Goal: Task Accomplishment & Management: Manage account settings

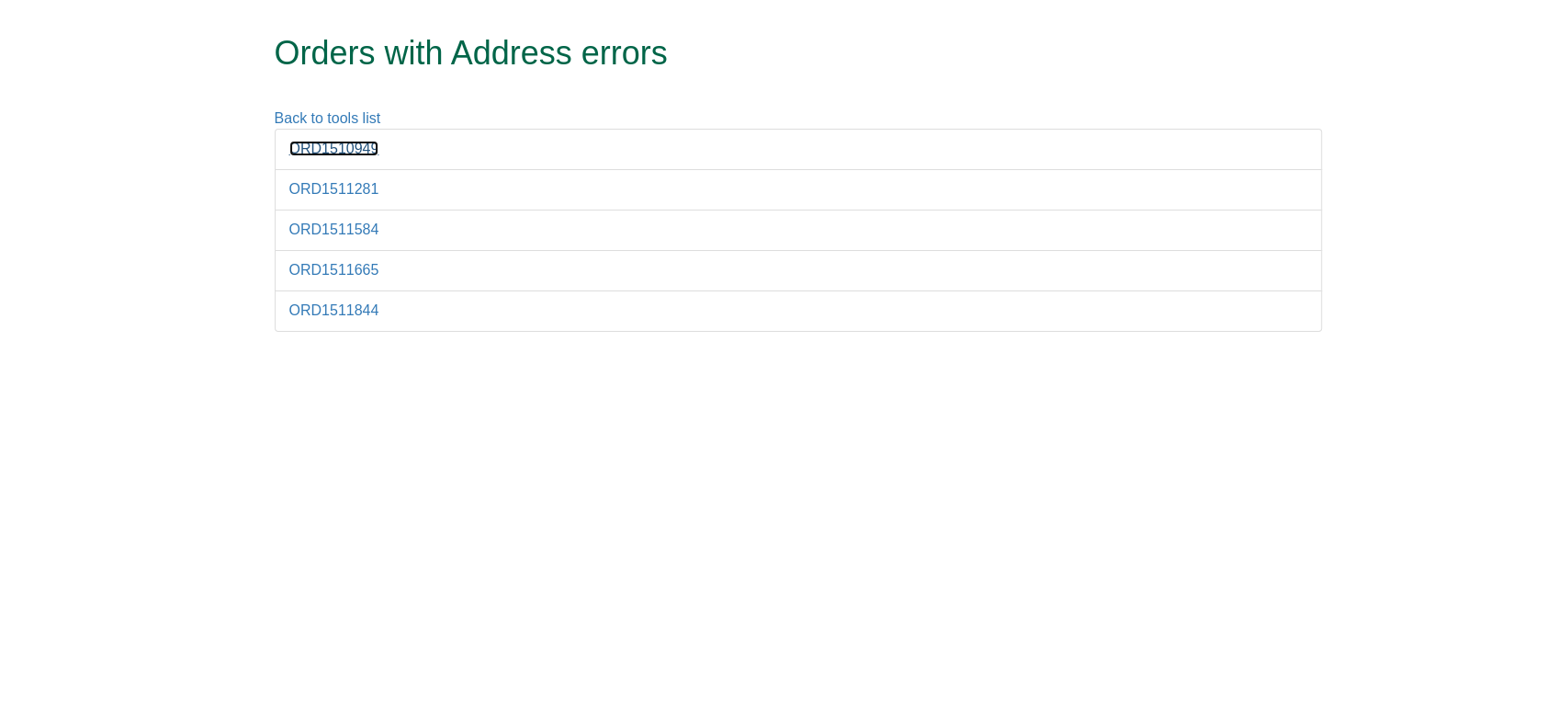
click at [351, 151] on link "ORD1510949" at bounding box center [335, 148] width 90 height 16
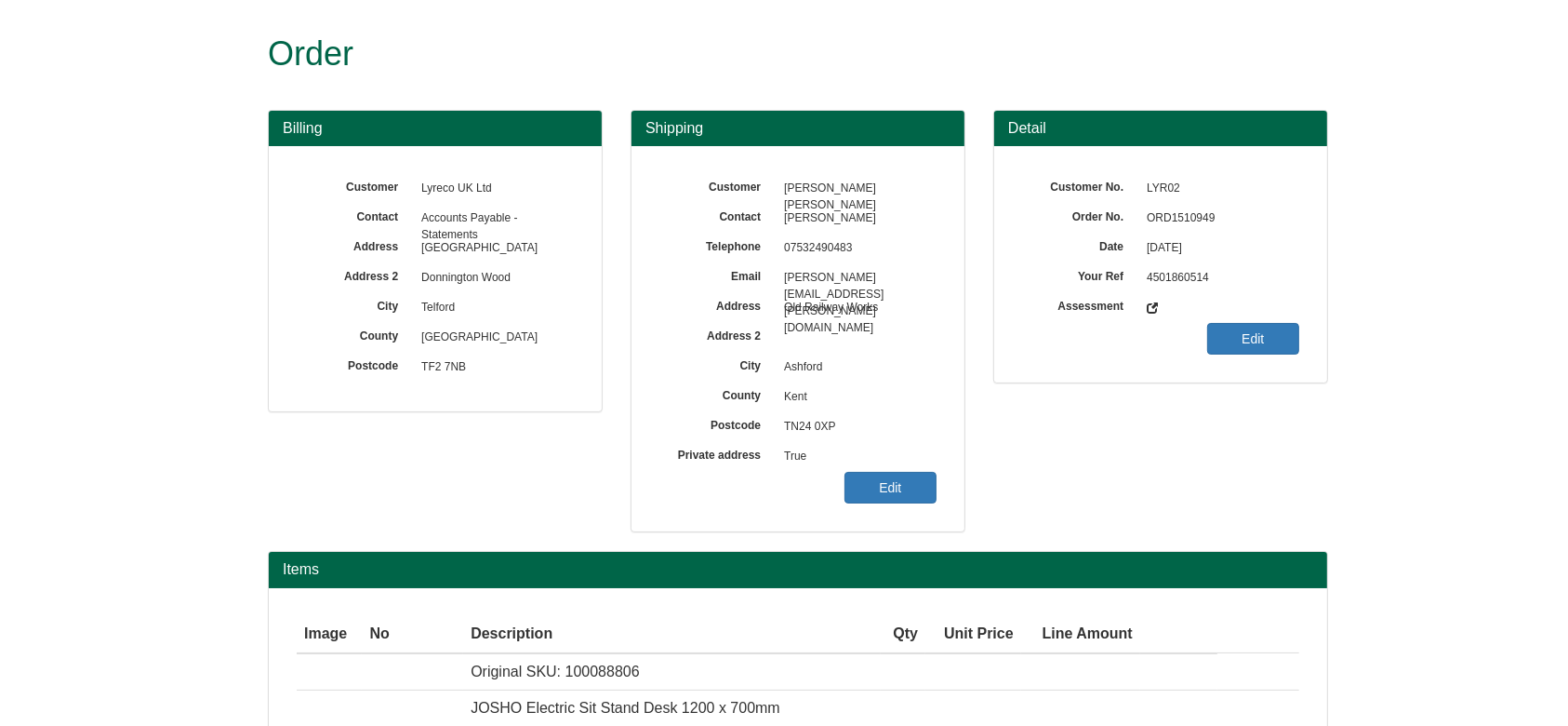
click at [1171, 214] on span "ORD1510949" at bounding box center [1218, 219] width 162 height 30
copy span "ORD1510949"
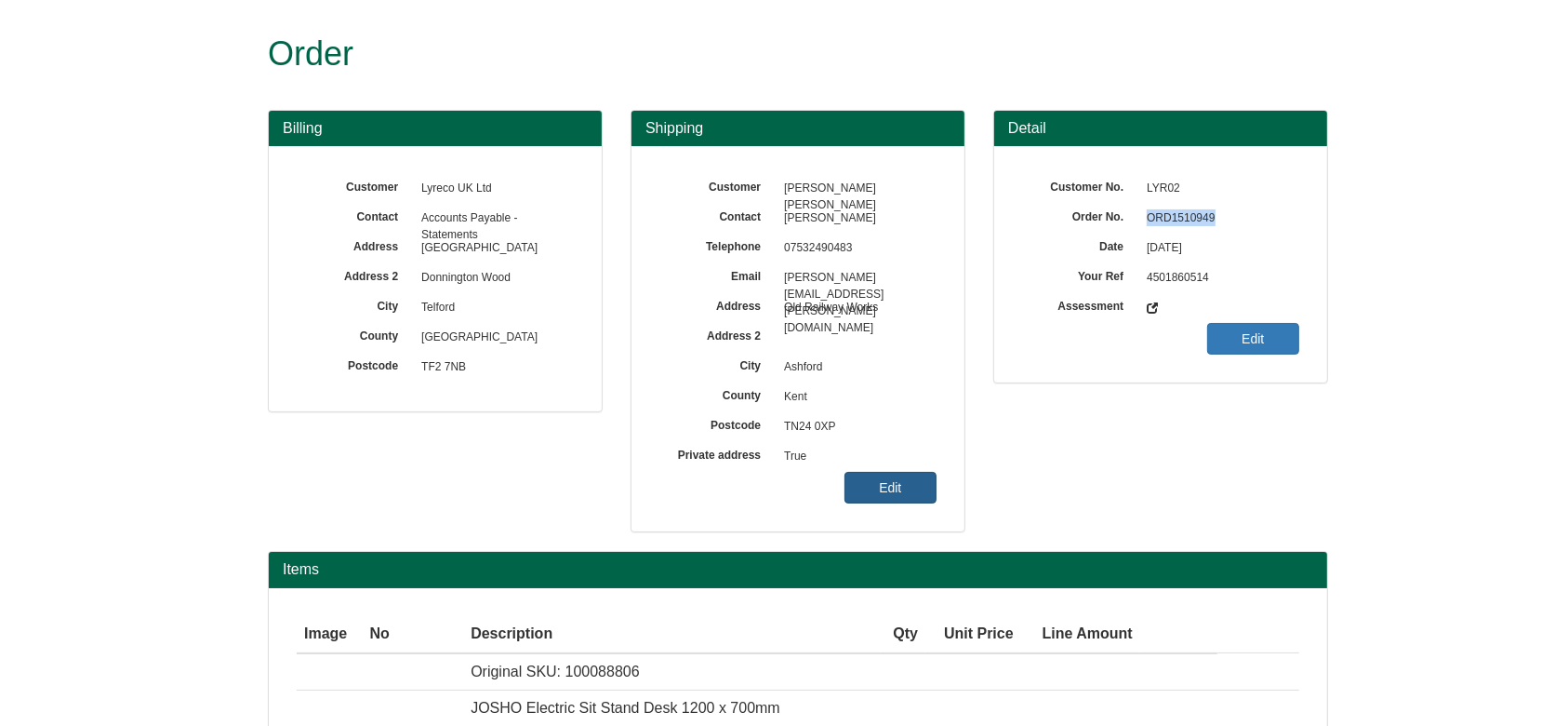
click at [899, 473] on link "Edit" at bounding box center [890, 488] width 92 height 32
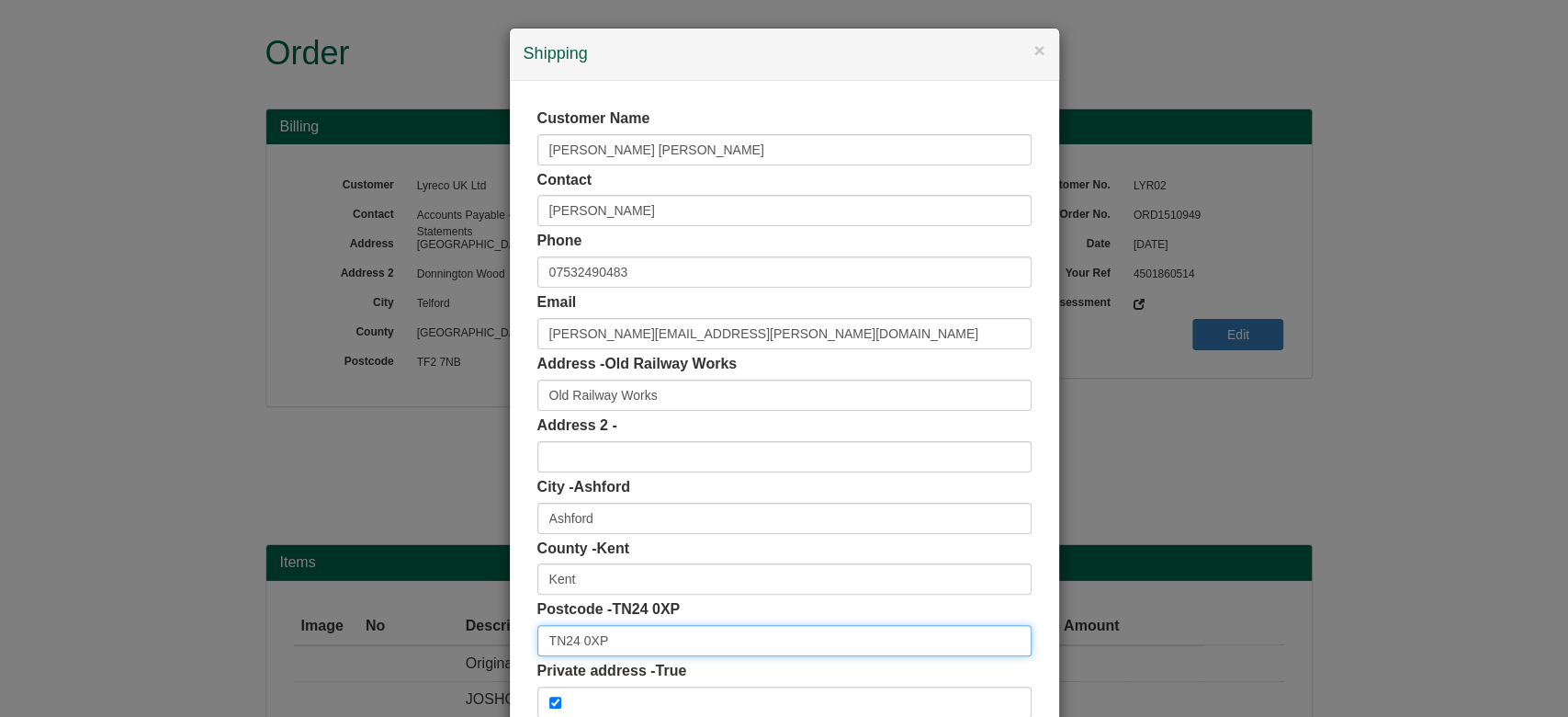
click at [619, 627] on input "TN24 0XP" at bounding box center [785, 640] width 494 height 31
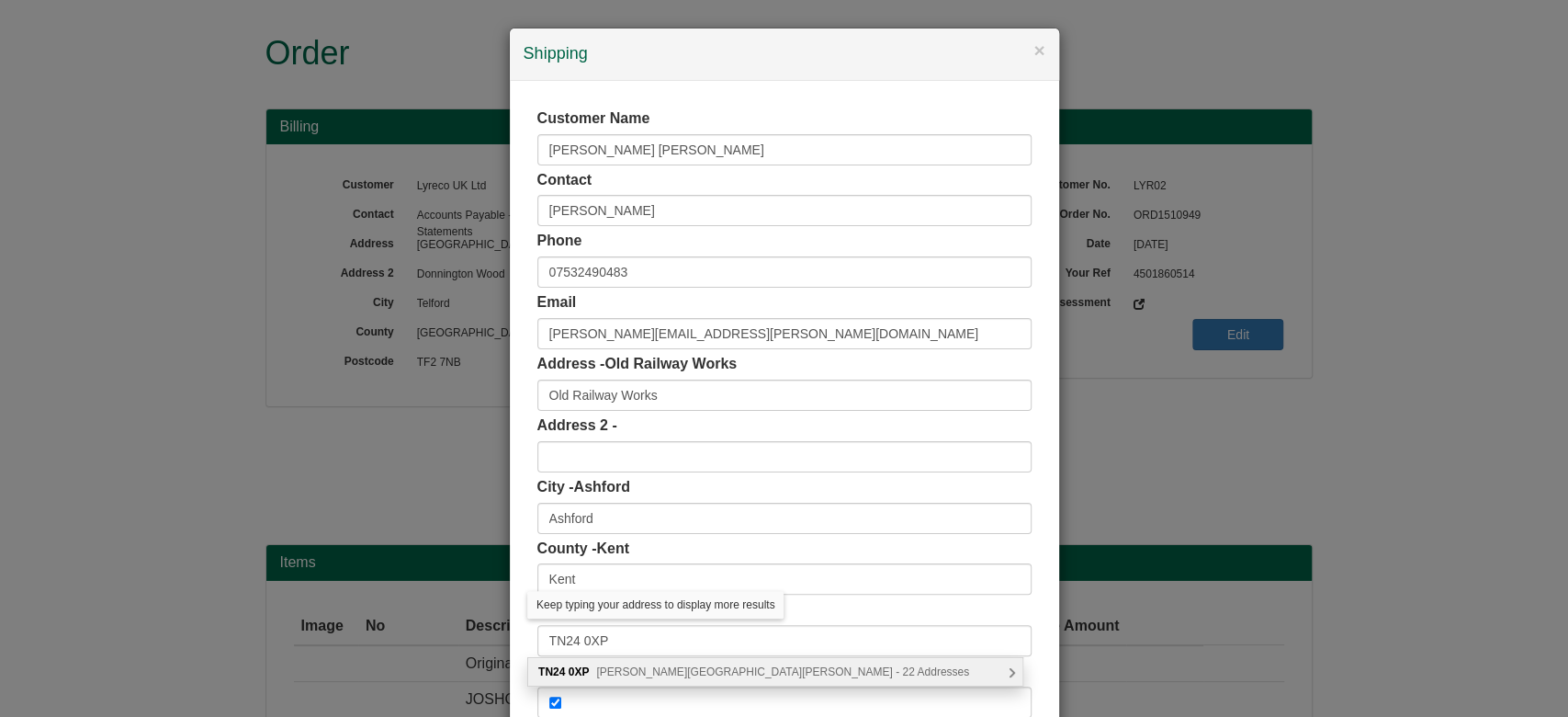
click at [788, 668] on span "Samuel Peto Way, Ashford - 22 Addresses" at bounding box center [782, 672] width 373 height 13
type input "TN24 0XP"
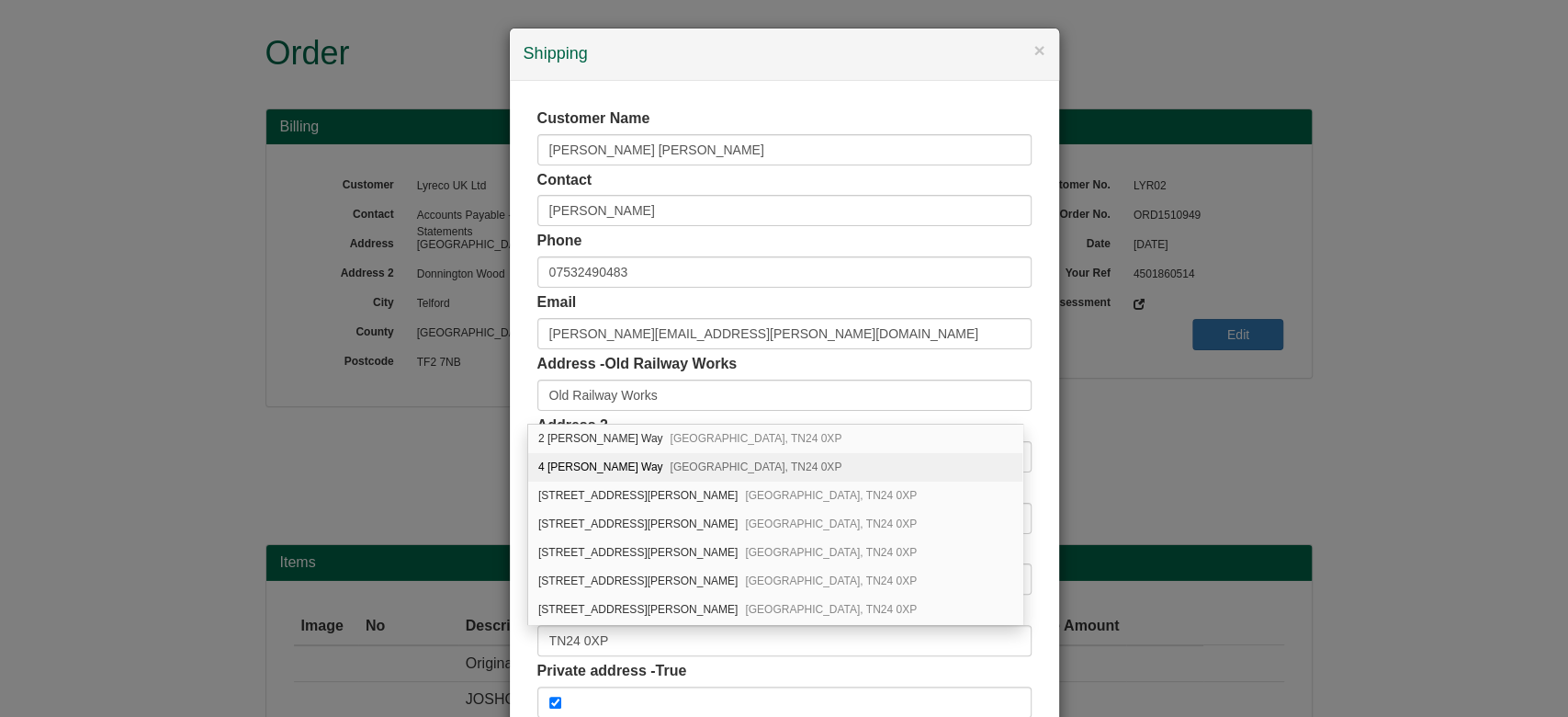
click at [1039, 403] on div "Customer Name Balfour Beatty Contact Jamie Burchell Phone 07532490483 Email kat…" at bounding box center [785, 413] width 550 height 664
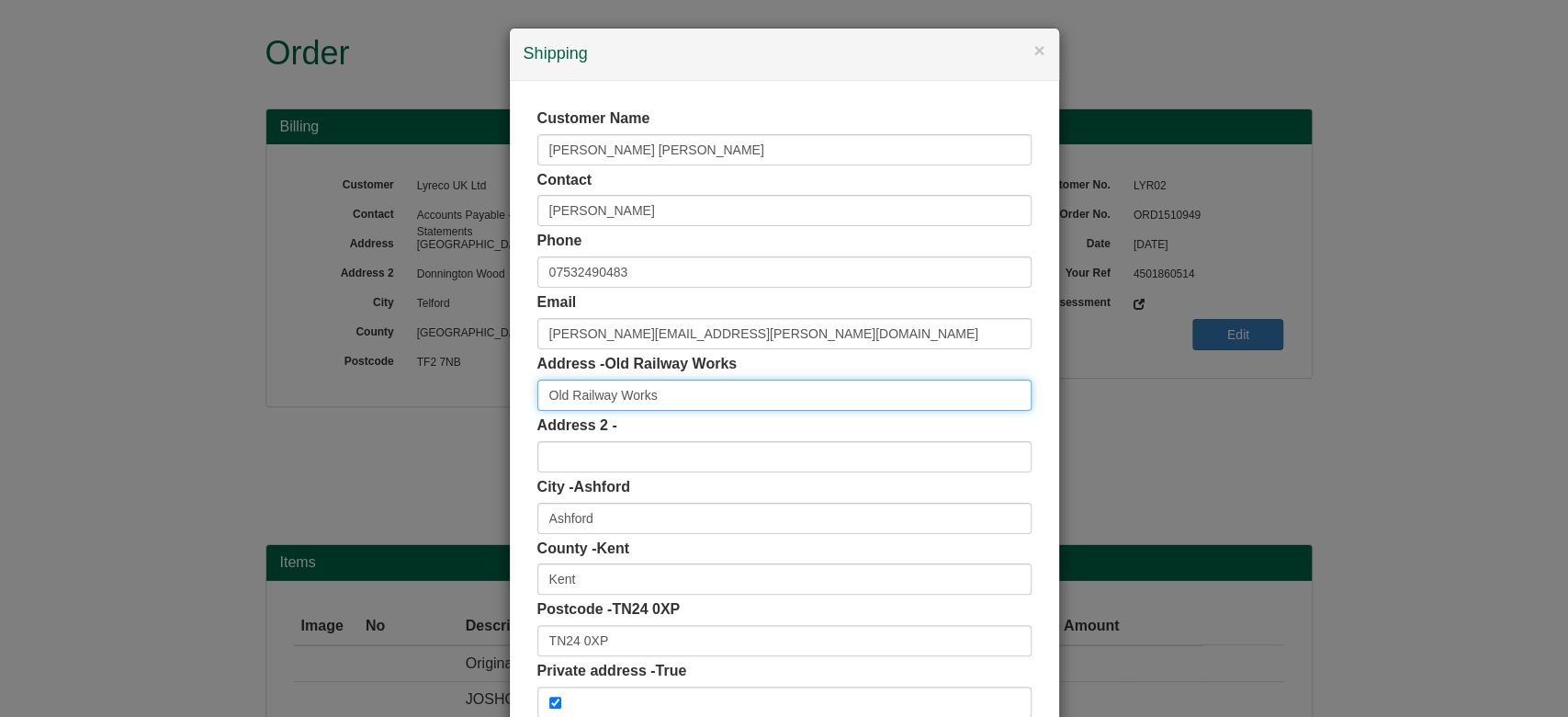
click at [790, 386] on input "Old Railway Works" at bounding box center [785, 395] width 494 height 31
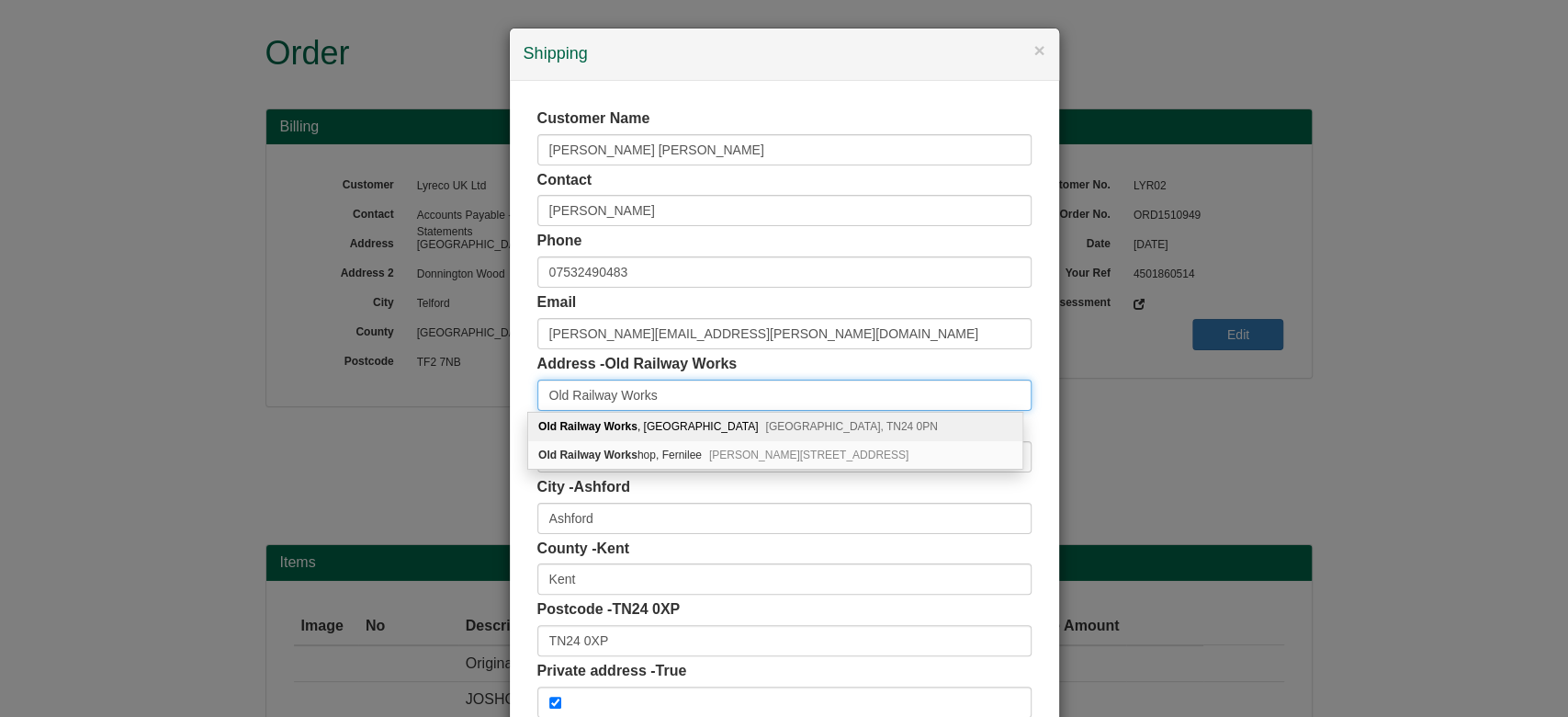
type input "Old Railway Works"
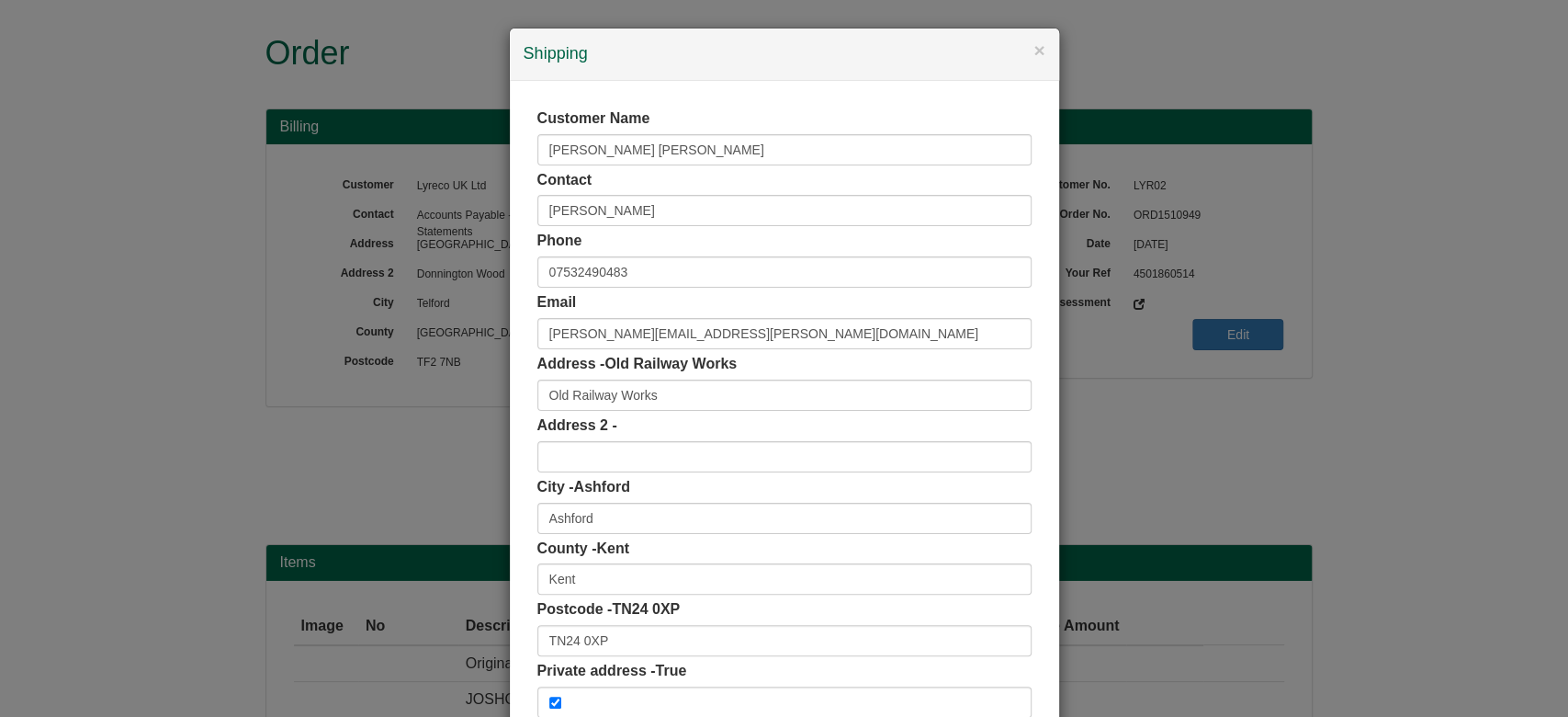
click at [678, 132] on div "Customer Name Balfour Beatty" at bounding box center [785, 137] width 494 height 57
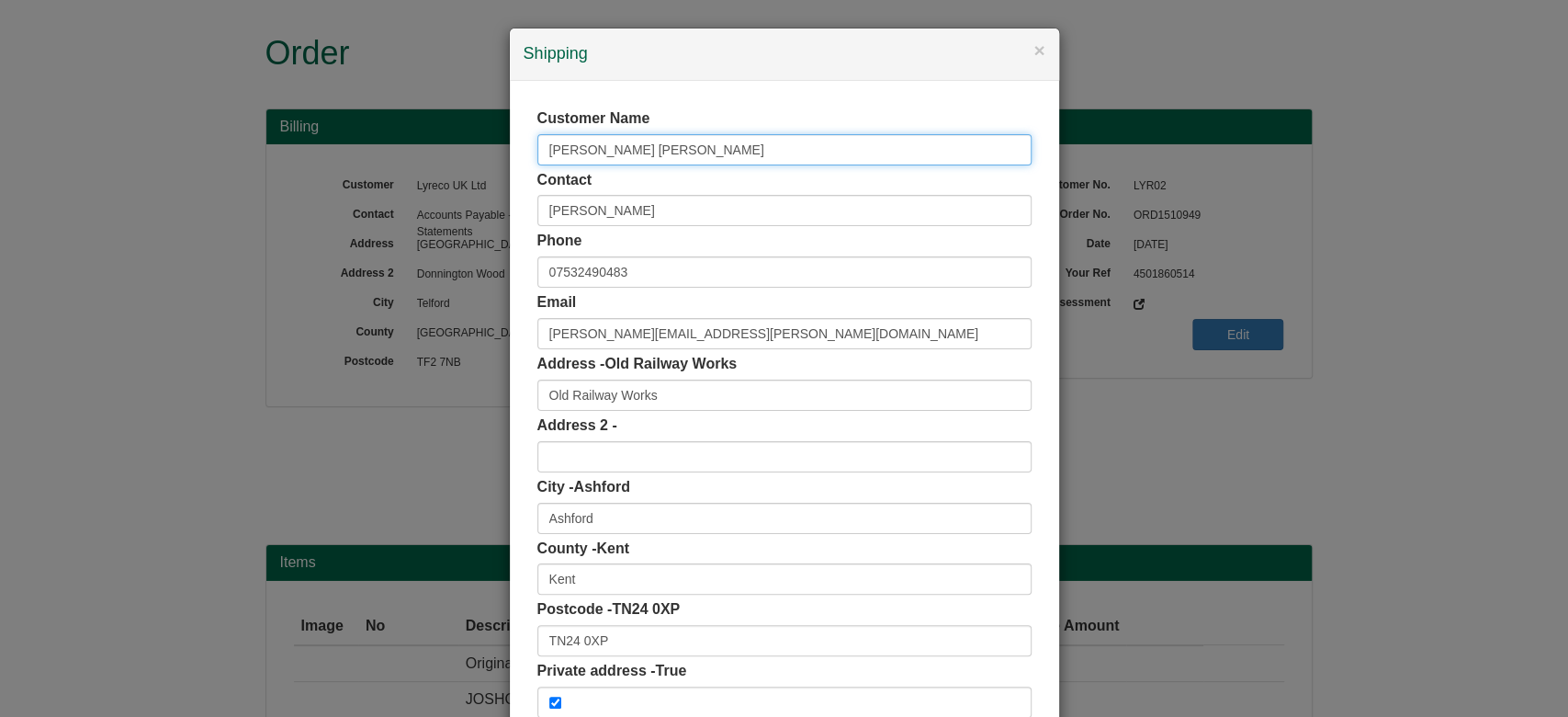
drag, startPoint x: 562, startPoint y: 141, endPoint x: 192, endPoint y: 205, distance: 375.5
click at [192, 205] on div "× Shipping Customer Name Balfour Beatty Contact Jamie Burchell Phone 0753249048…" at bounding box center [784, 358] width 1568 height 717
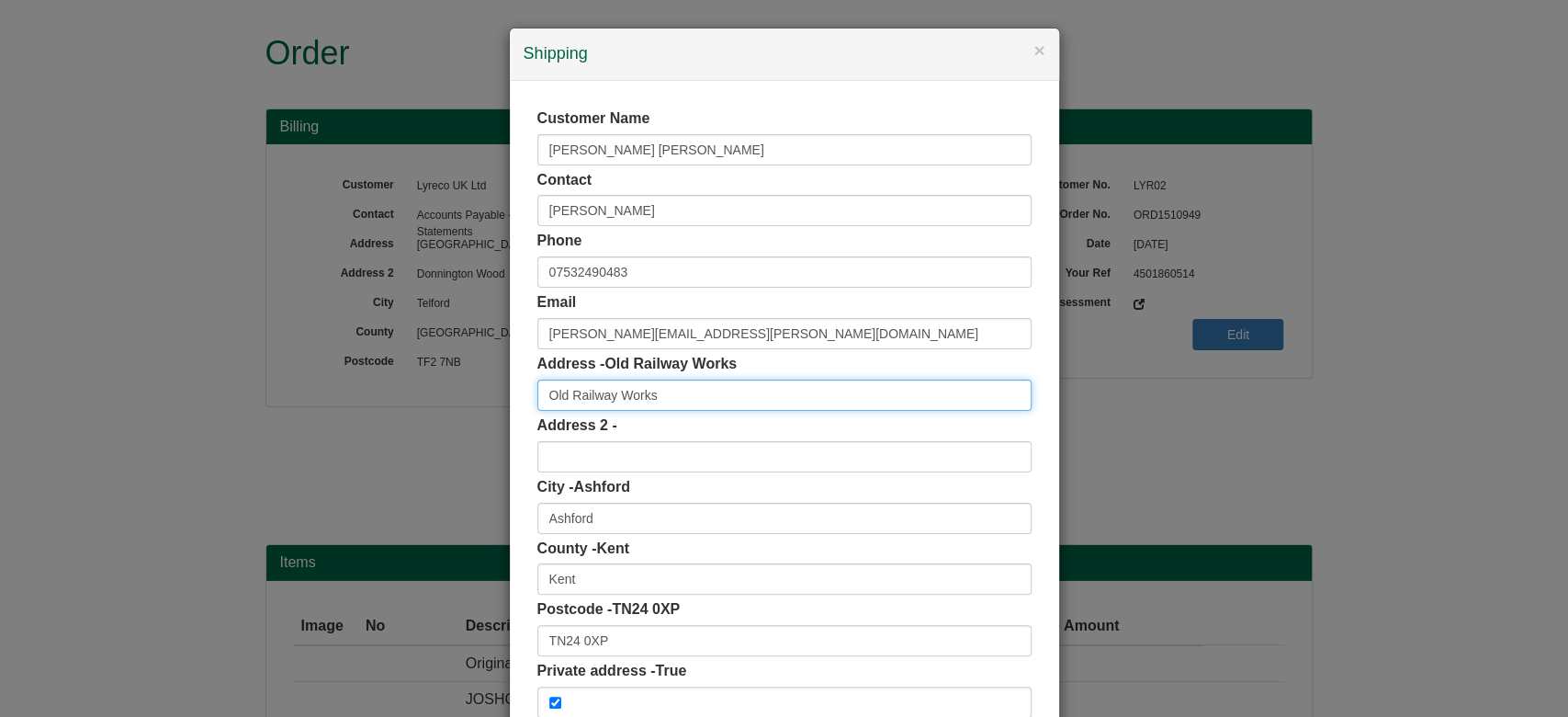
drag, startPoint x: 668, startPoint y: 403, endPoint x: 491, endPoint y: 415, distance: 177.4
click at [491, 415] on div "× Shipping Customer Name Balfour Beatty Contact Jamie Burchell Phone 0753249048…" at bounding box center [784, 358] width 1568 height 717
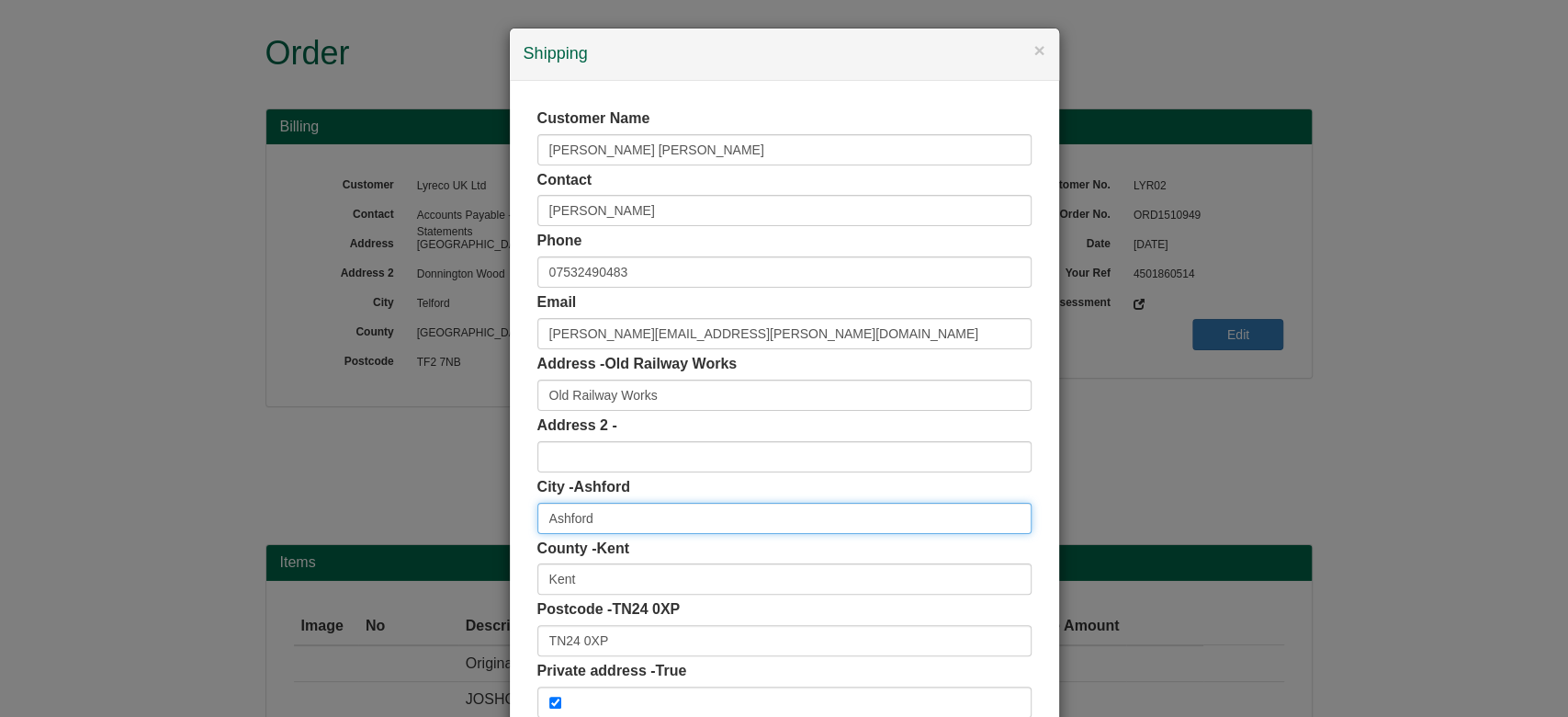
drag, startPoint x: 661, startPoint y: 504, endPoint x: 496, endPoint y: 525, distance: 166.3
click at [496, 525] on div "× Shipping Customer Name Balfour Beatty Contact Jamie Burchell Phone 0753249048…" at bounding box center [784, 358] width 1568 height 717
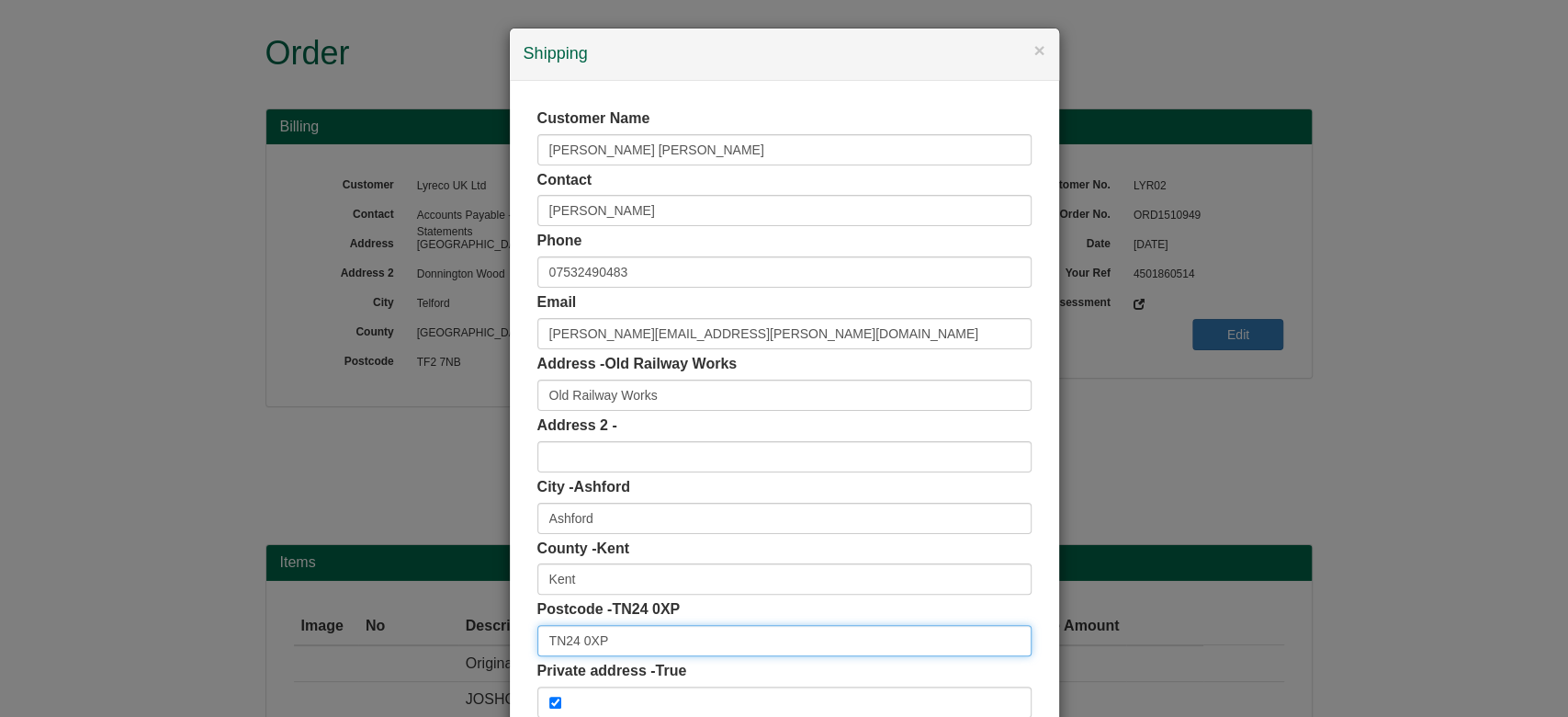
drag, startPoint x: 614, startPoint y: 631, endPoint x: 410, endPoint y: 687, distance: 211.5
click at [410, 687] on div "× Shipping Customer Name Balfour Beatty Contact Jamie Burchell Phone 0753249048…" at bounding box center [784, 358] width 1568 height 717
paste input "PN"
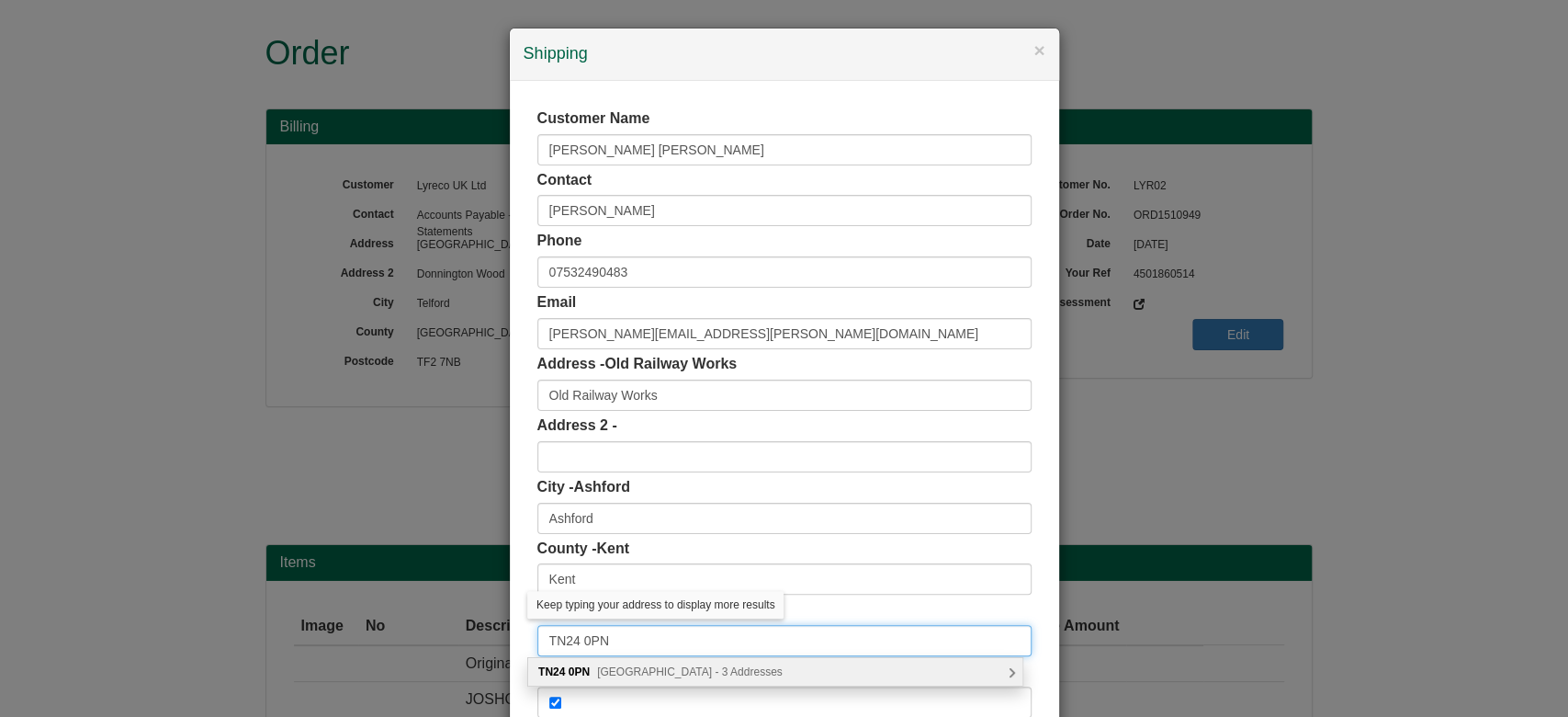
type input "TN24 0PN"
click at [645, 680] on div "TN24 0PN Newtown Road, Ashford - 3 Addresses" at bounding box center [776, 672] width 494 height 28
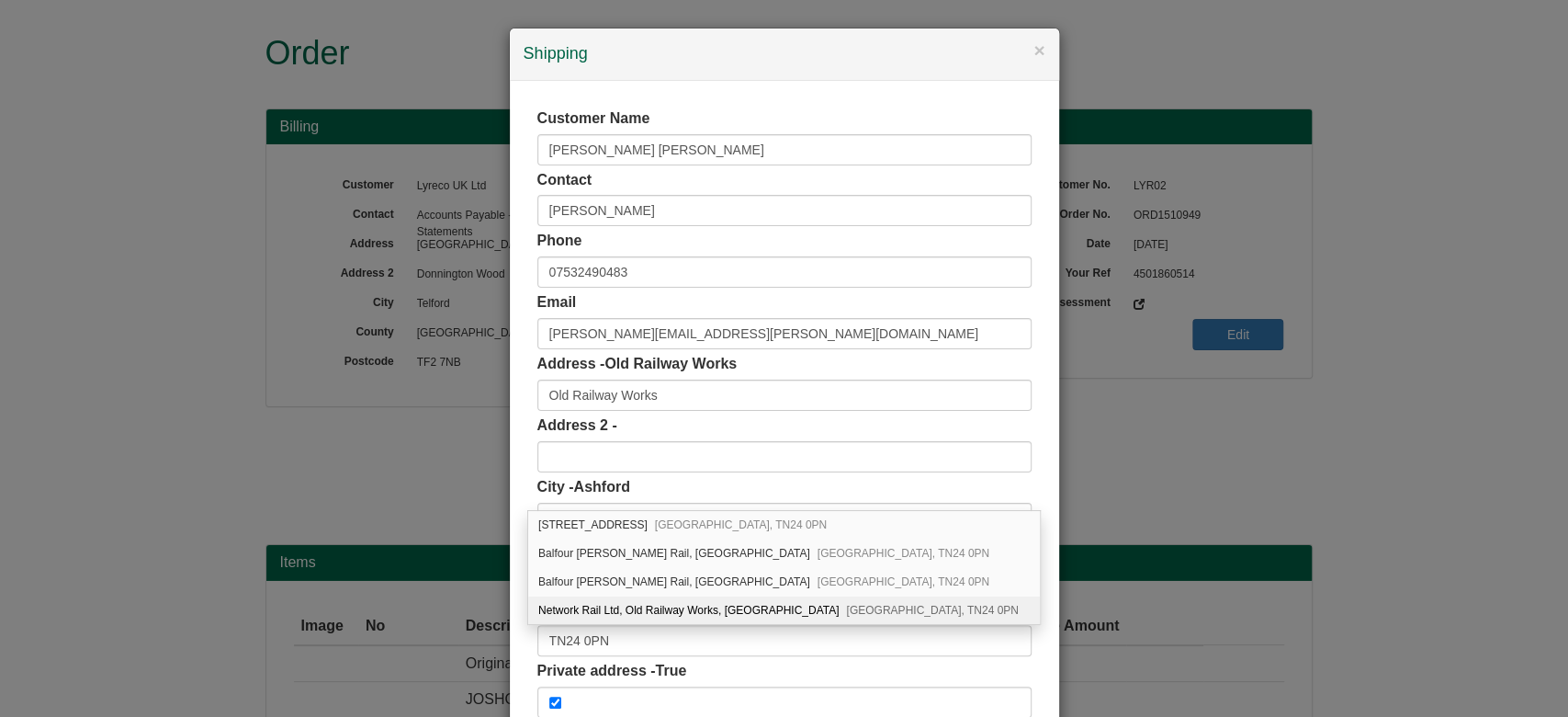
click at [730, 605] on div "Network Rail Ltd, Old Railway Works, Newtown Road Ashford, TN24 0PN" at bounding box center [784, 610] width 512 height 28
type input "Network Rail Ltd"
type input "Old Railway Works, Newtown Road"
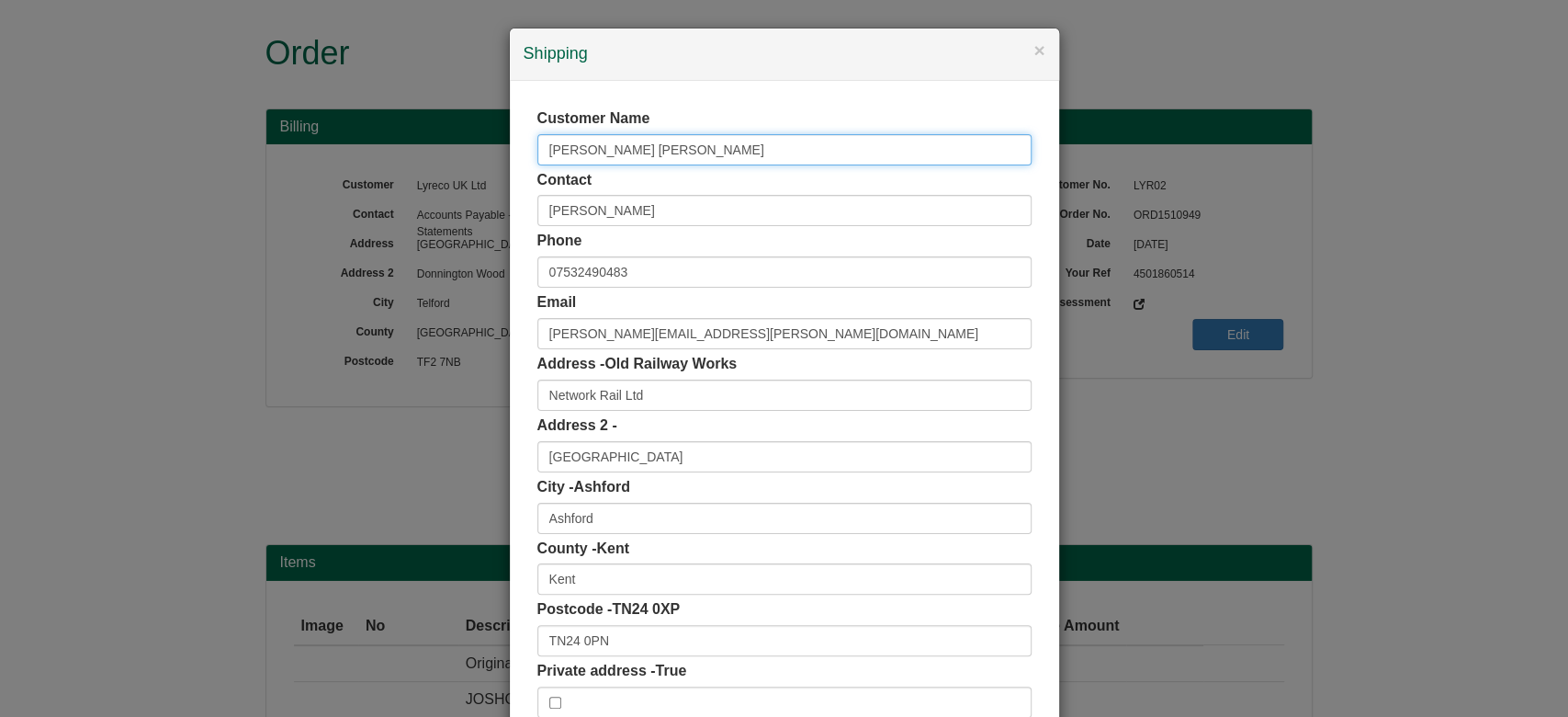
drag, startPoint x: 632, startPoint y: 157, endPoint x: 457, endPoint y: 151, distance: 175.1
click at [457, 151] on div "× Shipping Customer Name Balfour Beatty Contact Jamie Burchell Phone 0753249048…" at bounding box center [784, 358] width 1568 height 717
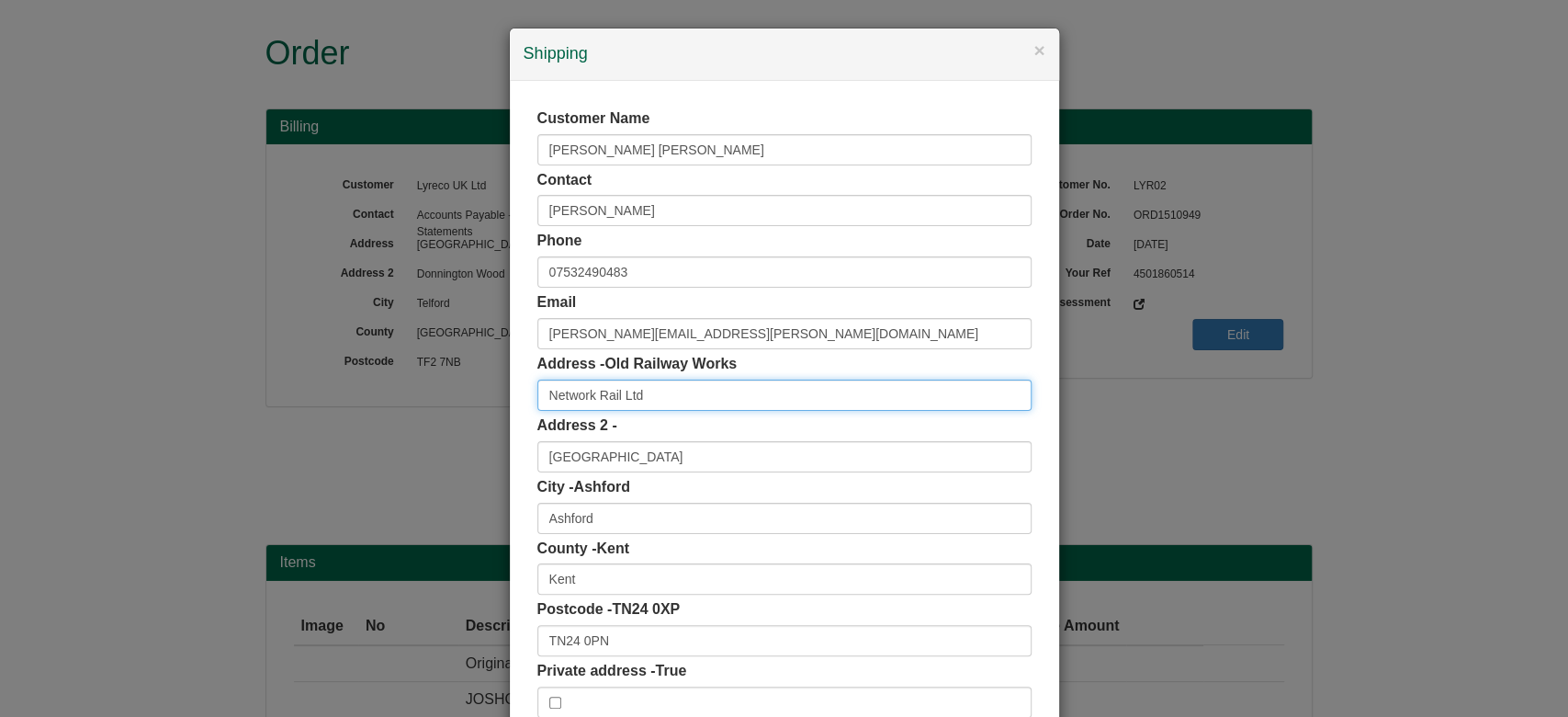
drag, startPoint x: 565, startPoint y: 383, endPoint x: 469, endPoint y: 401, distance: 97.7
click at [469, 401] on div "× Shipping Customer Name Balfour Beatty Contact Jamie Burchell Phone 0753249048…" at bounding box center [784, 358] width 1568 height 717
paste input "Balfour Beatty"
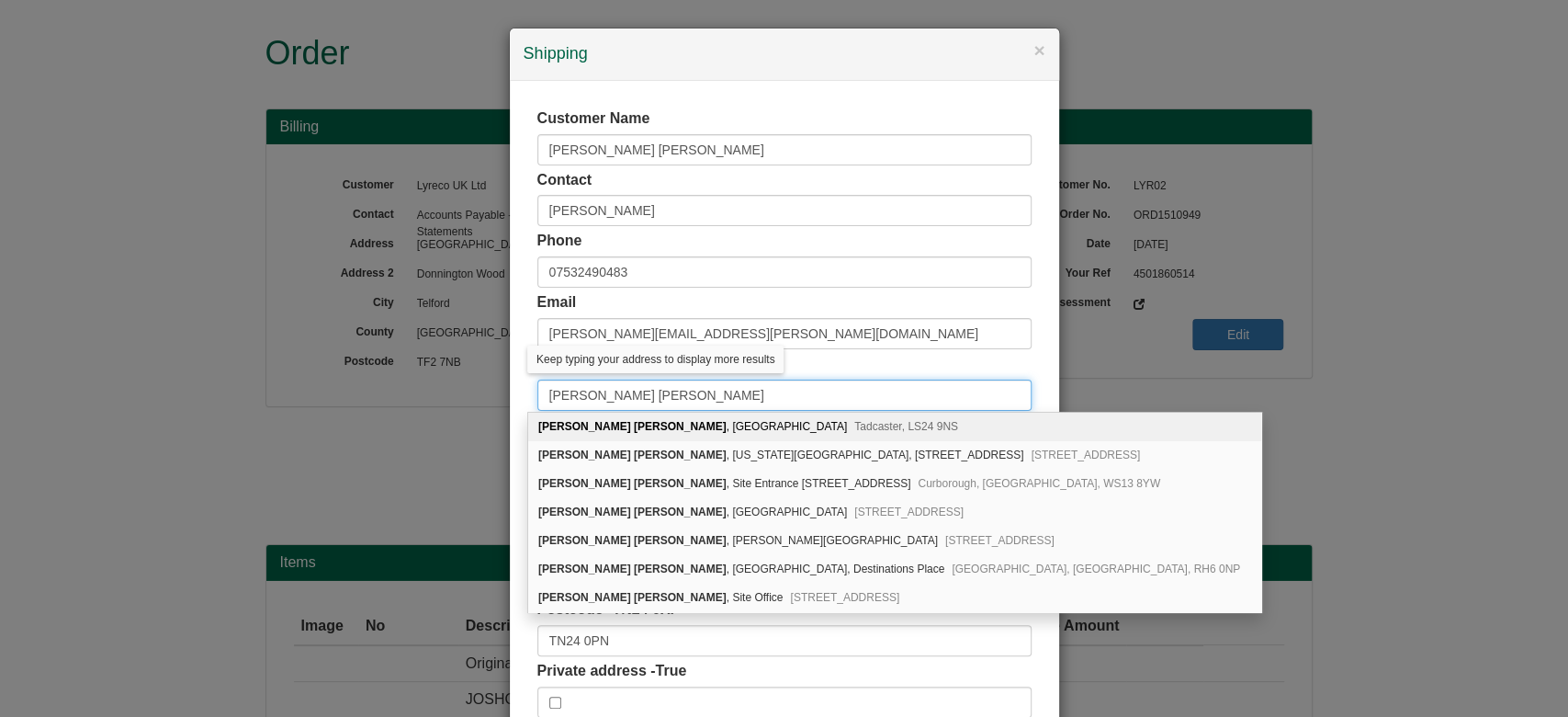
type input "Balfour Beatty"
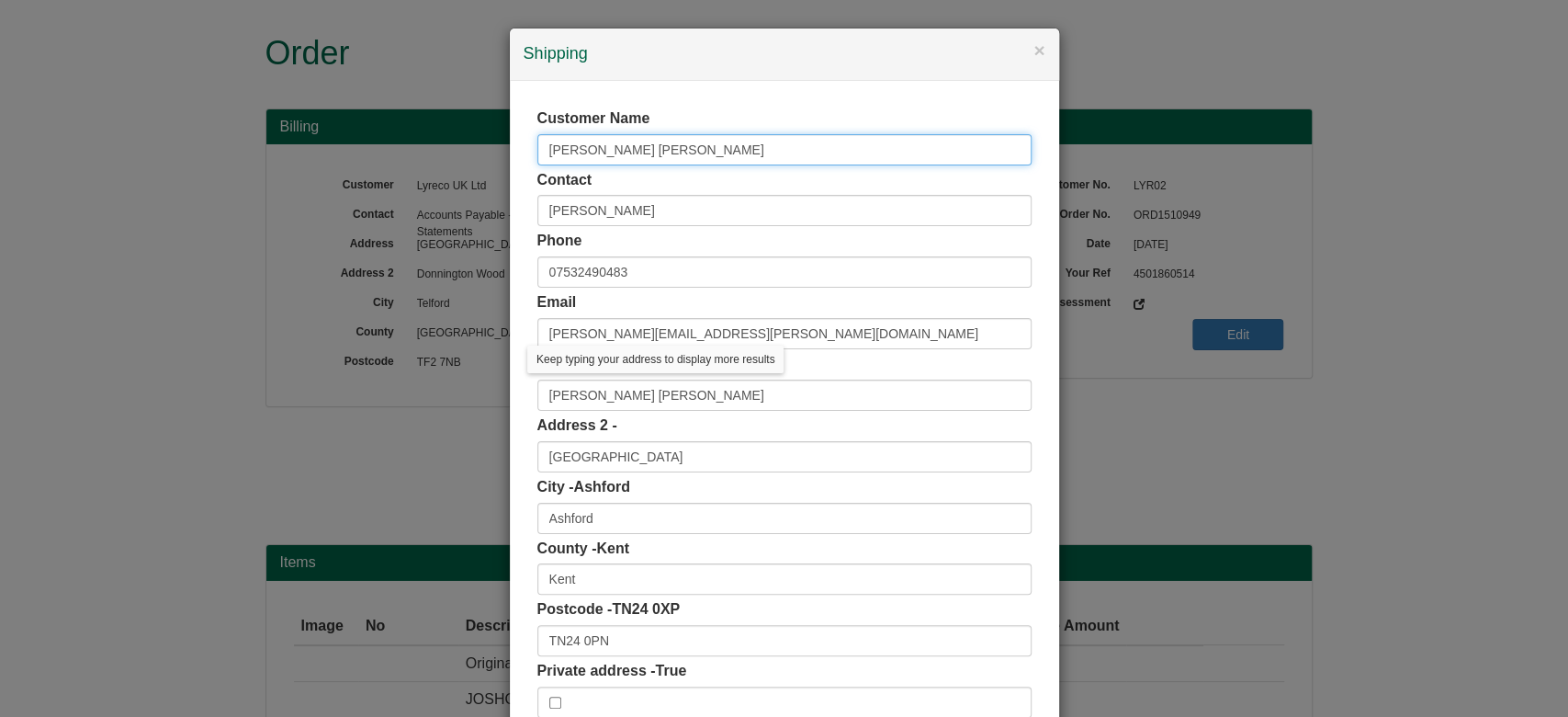
drag, startPoint x: 640, startPoint y: 159, endPoint x: 416, endPoint y: 197, distance: 227.2
click at [416, 197] on div "× Shipping Customer Name Balfour Beatty Contact Jamie Burchell Phone 0753249048…" at bounding box center [784, 358] width 1568 height 717
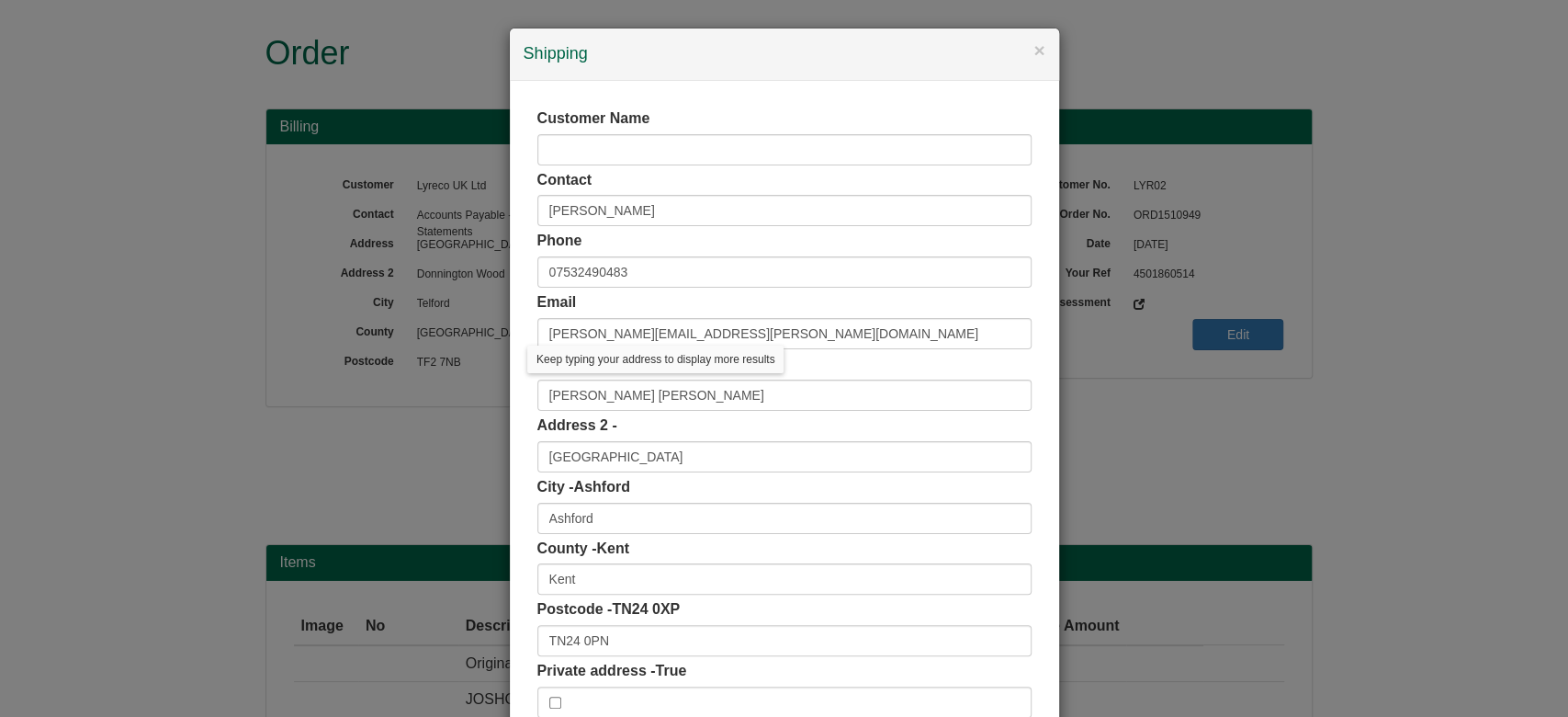
click at [654, 90] on div "Customer Name Contact Jamie Burchell Phone 07532490483 Email katherine.hull@bal…" at bounding box center [785, 413] width 550 height 664
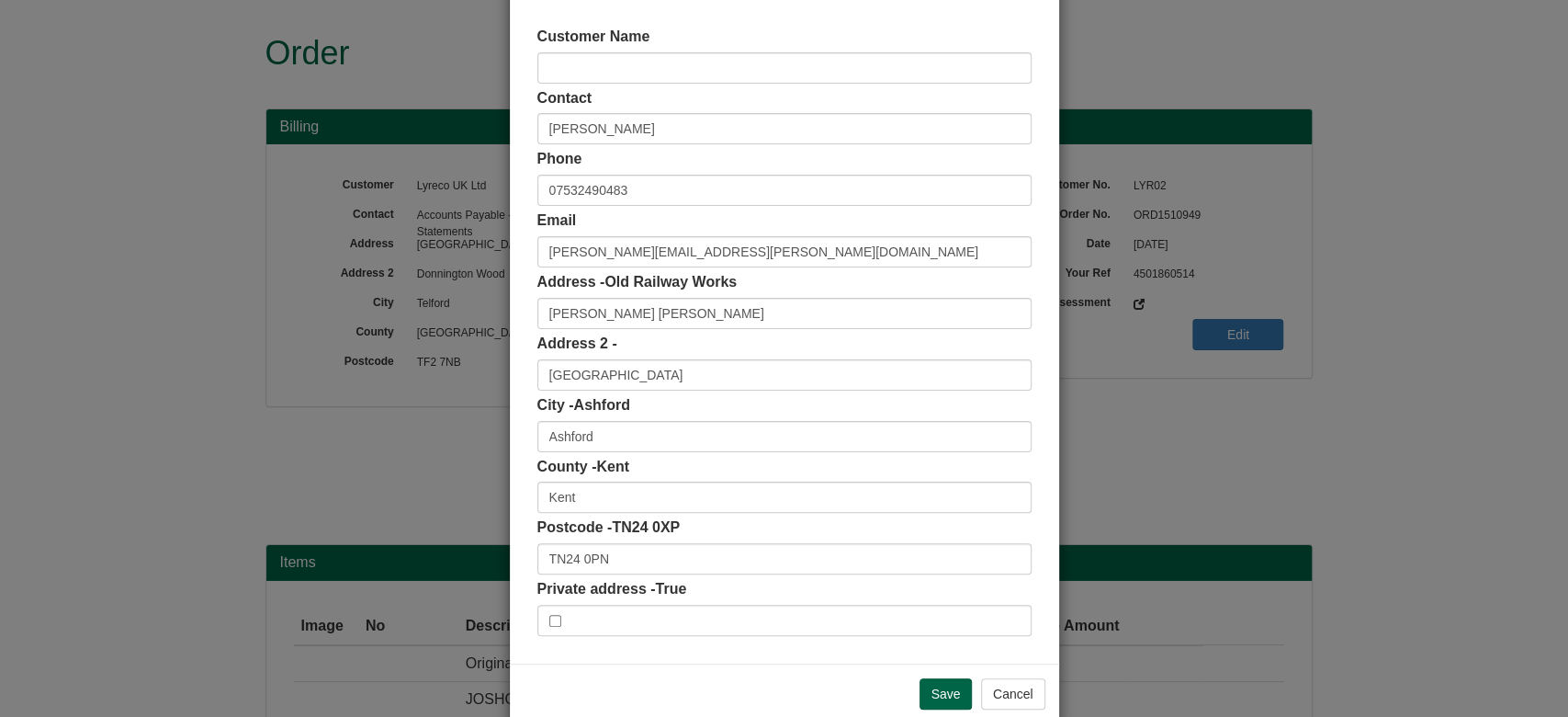
scroll to position [80, 0]
click at [921, 694] on input "Save" at bounding box center [946, 696] width 53 height 31
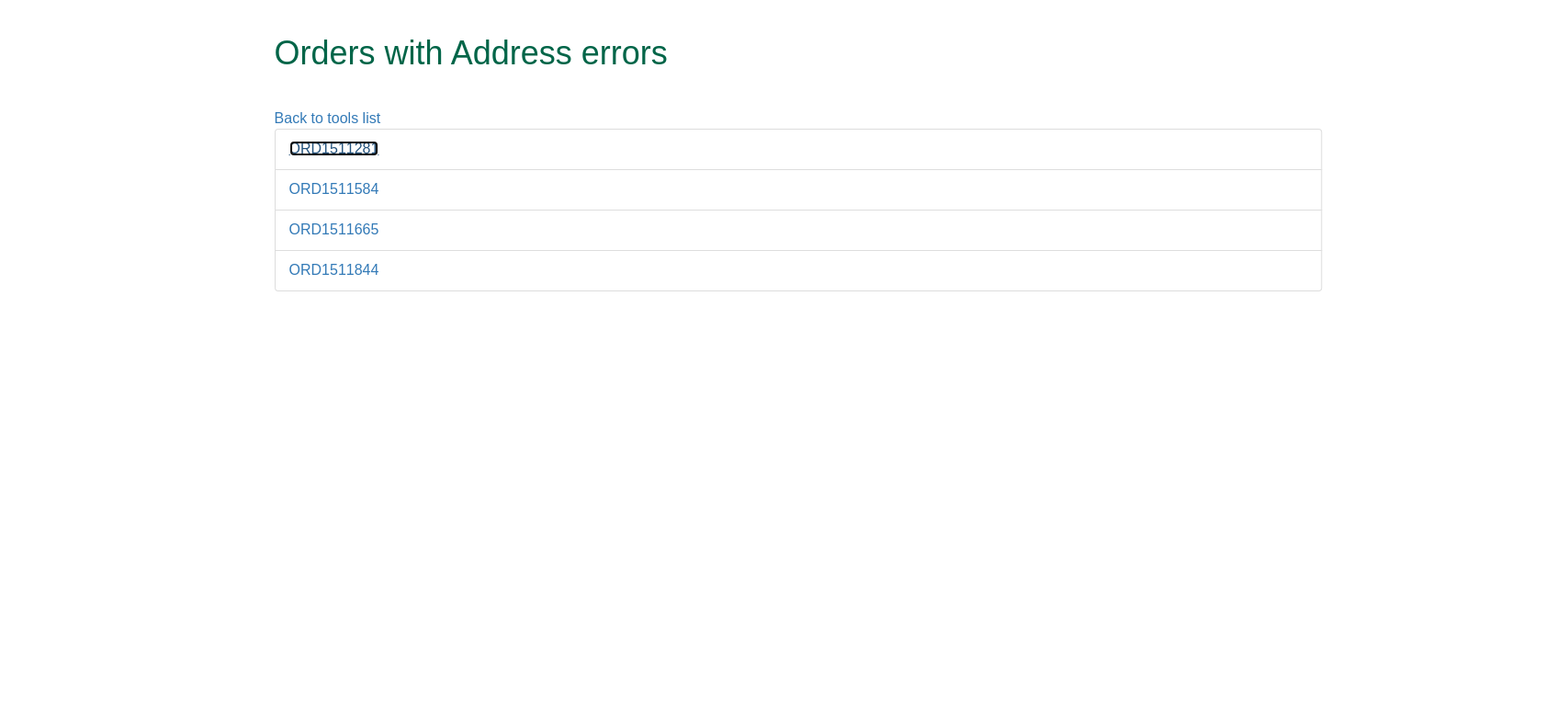
click at [324, 146] on link "ORD1511281" at bounding box center [335, 148] width 90 height 16
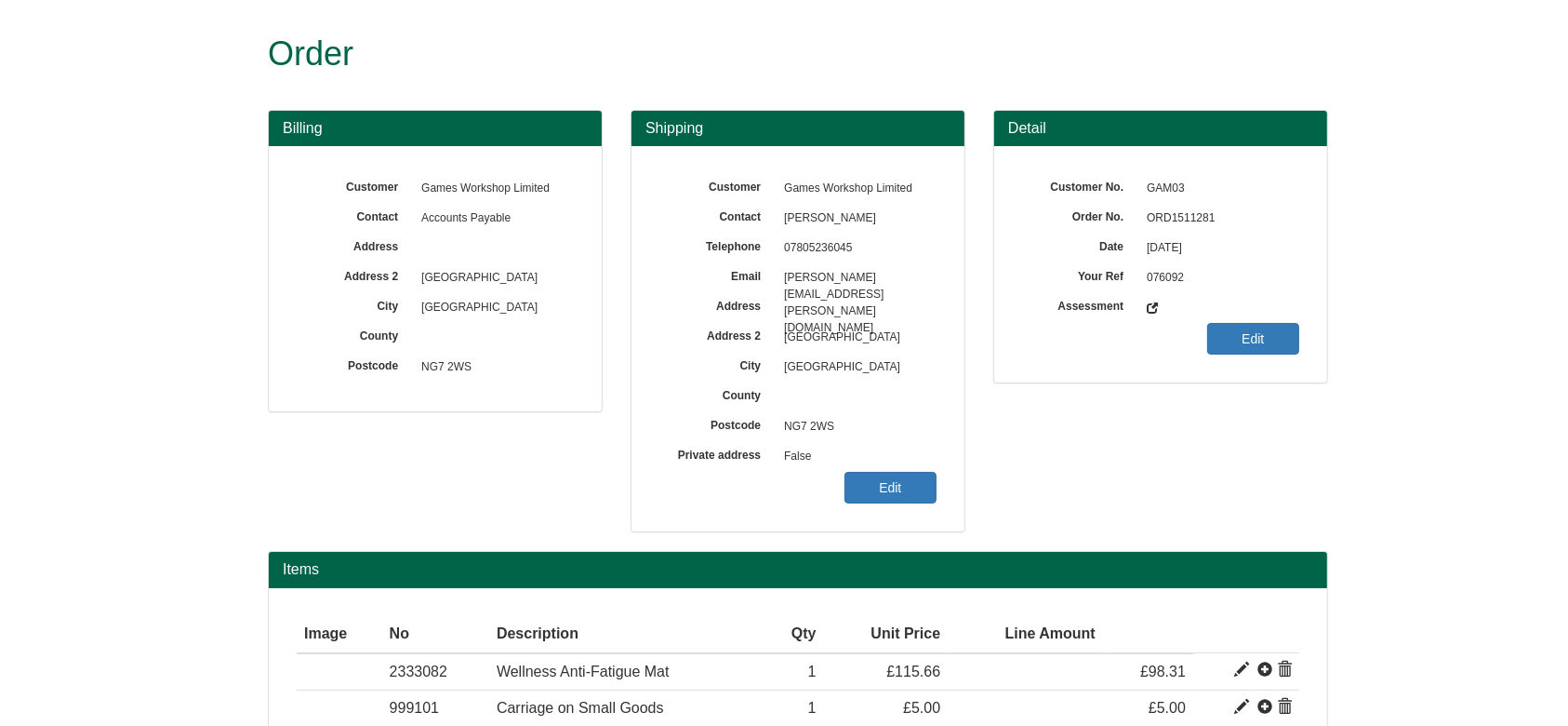
click at [1175, 217] on span "ORD1511281" at bounding box center [1218, 219] width 162 height 30
copy span "ORD1511281"
click at [888, 475] on link "Edit" at bounding box center [890, 488] width 92 height 32
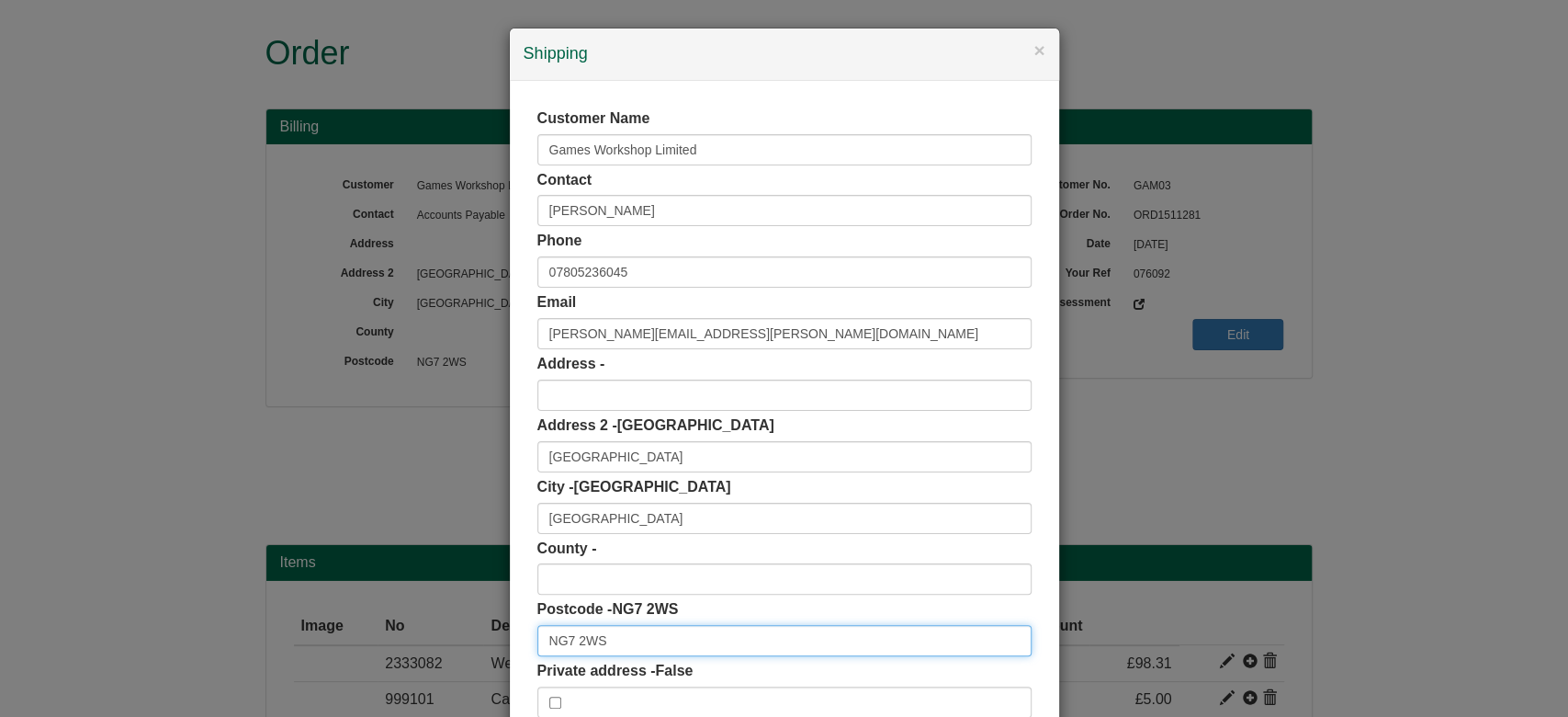
drag, startPoint x: 608, startPoint y: 642, endPoint x: 431, endPoint y: 635, distance: 177.1
click at [431, 635] on div "× Shipping Customer Name Games Workshop Limited Contact [PERSON_NAME] Phone [PH…" at bounding box center [784, 358] width 1568 height 717
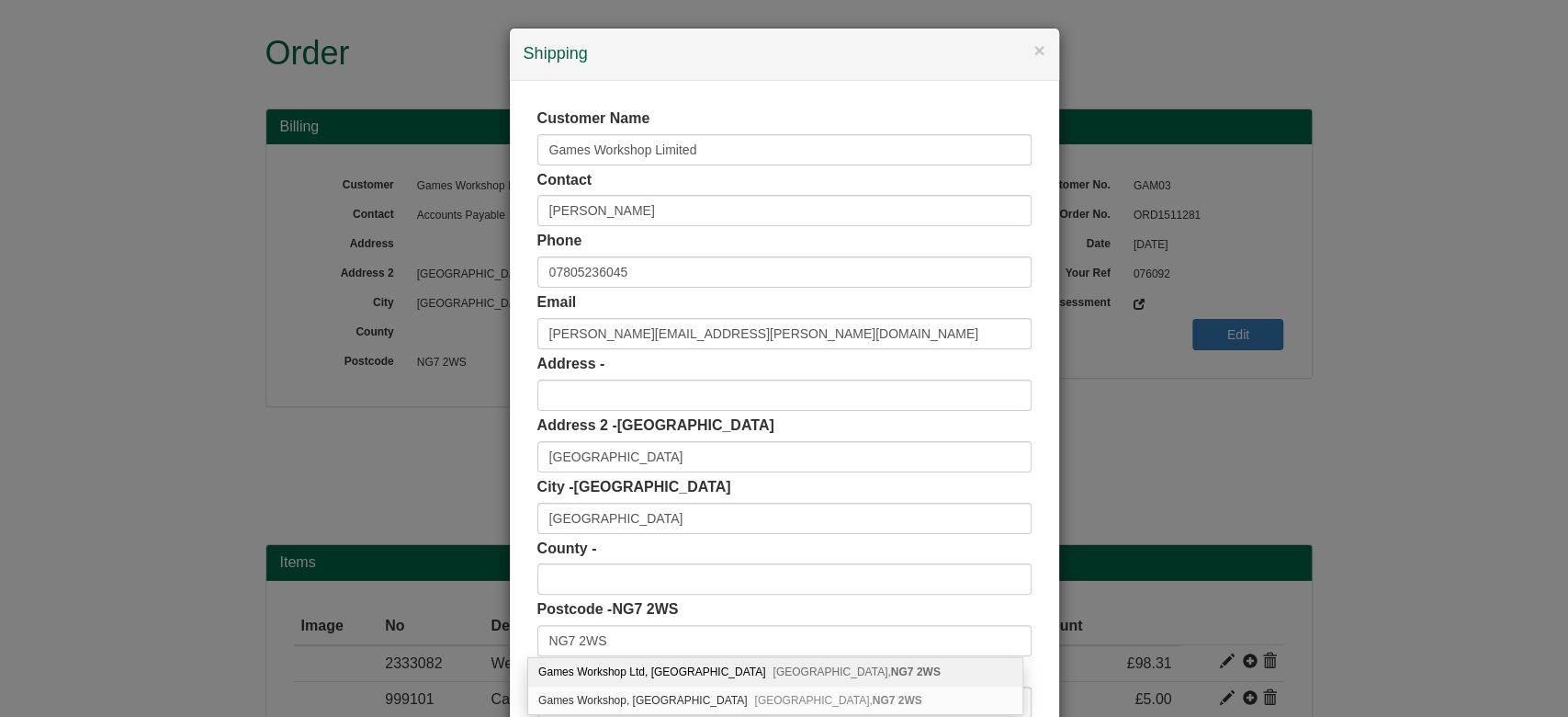
click at [669, 666] on div "Games Workshop Ltd, [STREET_ADDRESS]" at bounding box center [776, 672] width 494 height 29
type input "Games Workshop Ltd"
type input "[GEOGRAPHIC_DATA]"
